Goal: Information Seeking & Learning: Find specific page/section

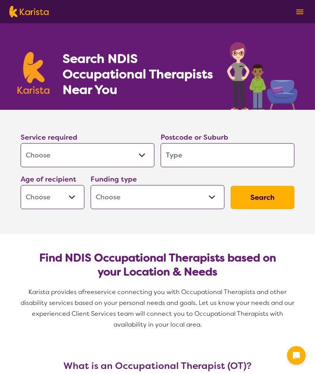
select select "[MEDICAL_DATA]"
click at [188, 153] on input "search" at bounding box center [227, 155] width 134 height 24
type input "4"
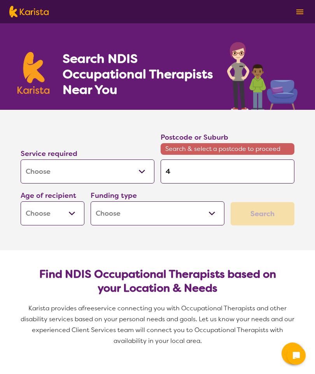
type input "40"
type input "401"
type input "4017"
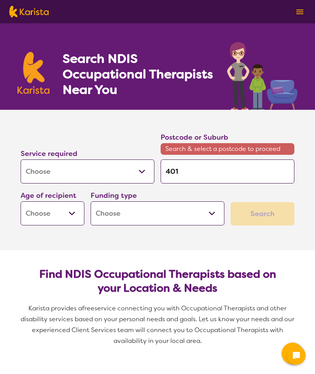
type input "4017"
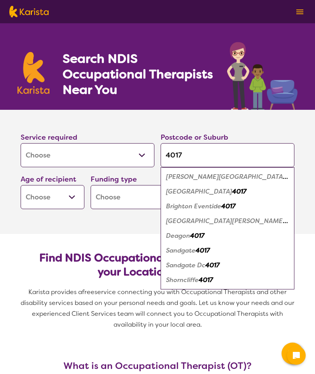
type input "4017"
click at [177, 190] on em "Brighton" at bounding box center [199, 192] width 66 height 8
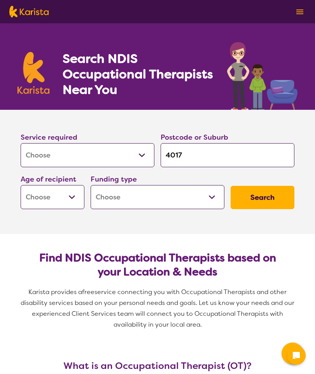
click at [69, 200] on select "Early Childhood - 0 to 9 Child - 10 to 11 Adolescent - 12 to 17 Adult - 18 to 6…" at bounding box center [53, 197] width 64 height 24
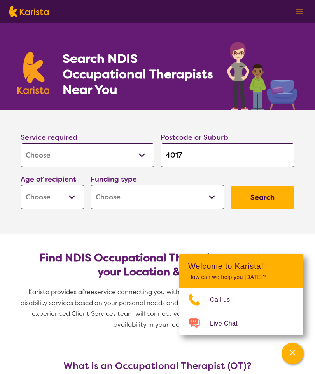
click at [71, 201] on select "Early Childhood - 0 to 9 Child - 10 to 11 Adolescent - 12 to 17 Adult - 18 to 6…" at bounding box center [53, 197] width 64 height 24
select select "AD"
click at [101, 199] on select "Home Care Package (HCP) National Disability Insurance Scheme (NDIS) I don't know" at bounding box center [157, 197] width 134 height 24
click at [137, 194] on select "Home Care Package (HCP) National Disability Insurance Scheme (NDIS) I don't know" at bounding box center [157, 197] width 134 height 24
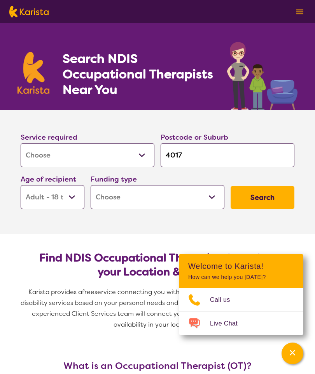
select select "i-don-t-know"
click at [259, 197] on button "Search" at bounding box center [262, 197] width 64 height 23
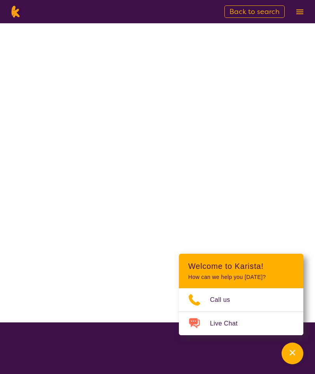
select select "[MEDICAL_DATA]"
select select "AD"
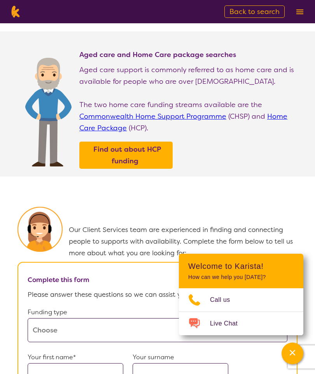
scroll to position [200, 0]
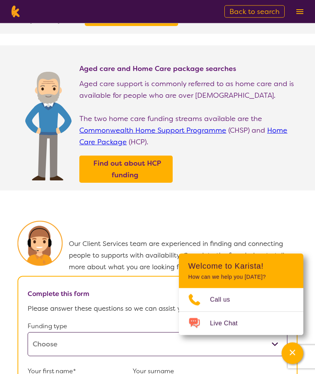
select select "[MEDICAL_DATA]"
select select "AD"
select select "i-don-t-know"
select select "[MEDICAL_DATA]"
select select "AD"
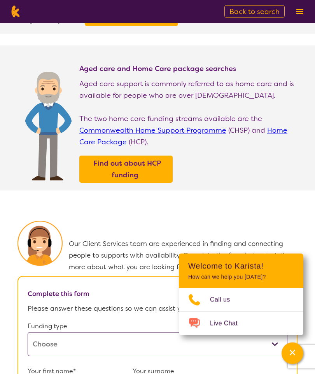
select select "i-don-t-know"
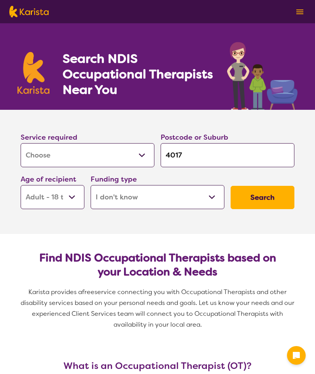
select select "[MEDICAL_DATA]"
select select "AD"
select select "i-don-t-know"
select select "[MEDICAL_DATA]"
select select "AD"
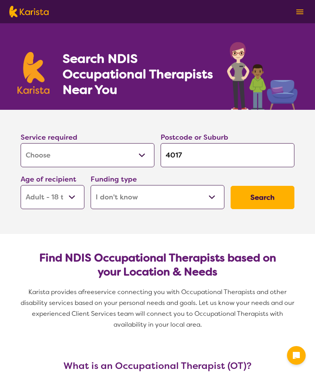
select select "i-don-t-know"
